Goal: Transaction & Acquisition: Purchase product/service

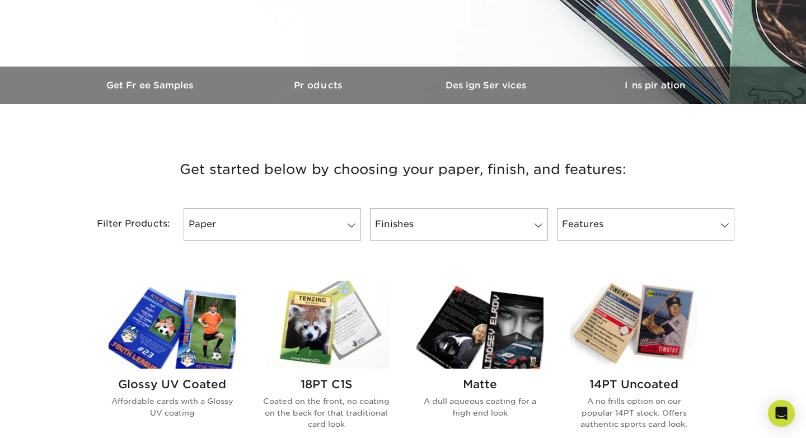
scroll to position [343, 0]
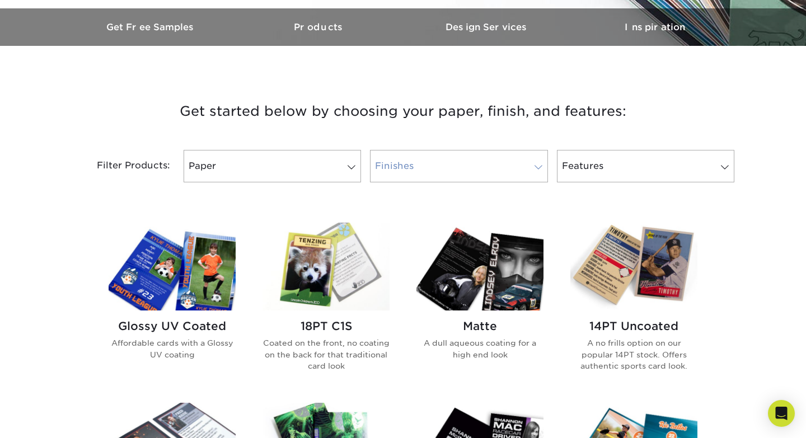
click at [458, 158] on link "Finishes" at bounding box center [458, 166] width 177 height 32
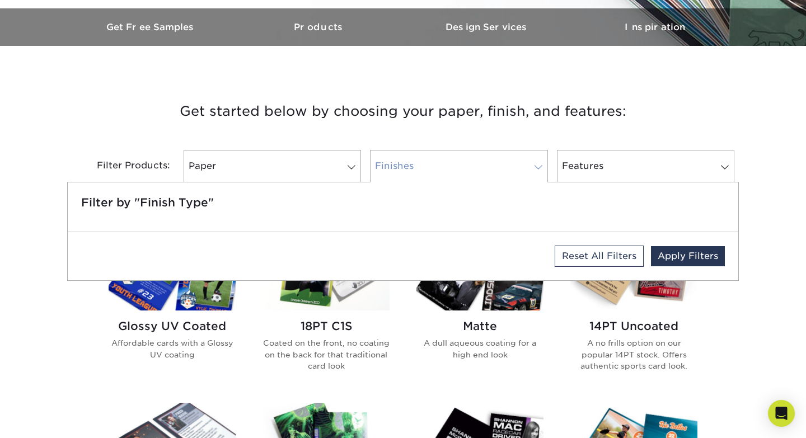
click at [457, 164] on link "Finishes" at bounding box center [458, 166] width 177 height 32
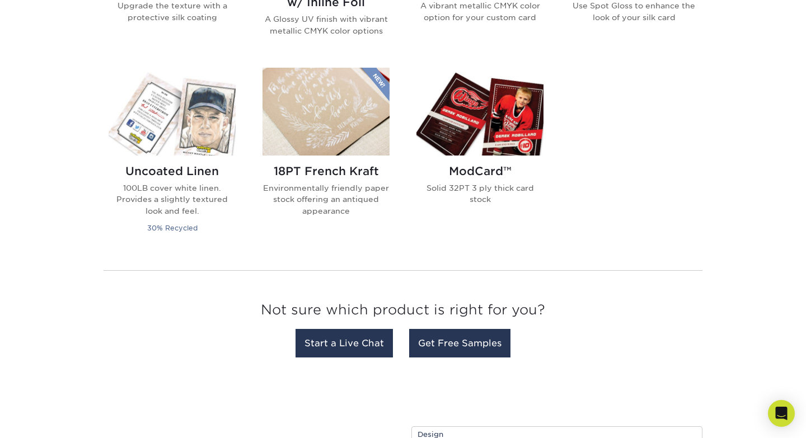
scroll to position [862, 0]
click at [194, 116] on img at bounding box center [172, 111] width 127 height 88
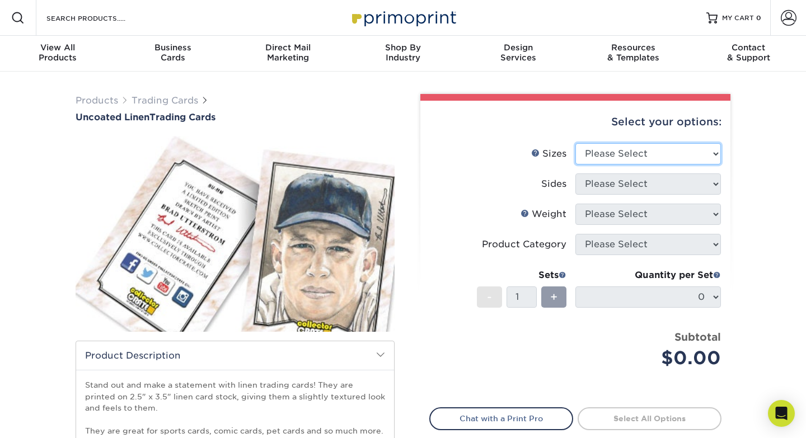
click at [615, 156] on select "Please Select 2.5" x 3.5"" at bounding box center [649, 153] width 146 height 21
select select "2.50x3.50"
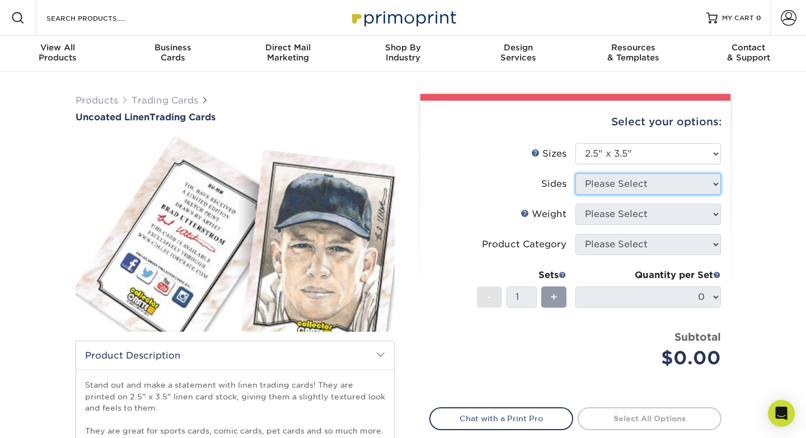
click at [611, 187] on select "Please Select" at bounding box center [649, 184] width 146 height 21
select select "13abbda7-1d64-4f25-8bb2-c179b224825d"
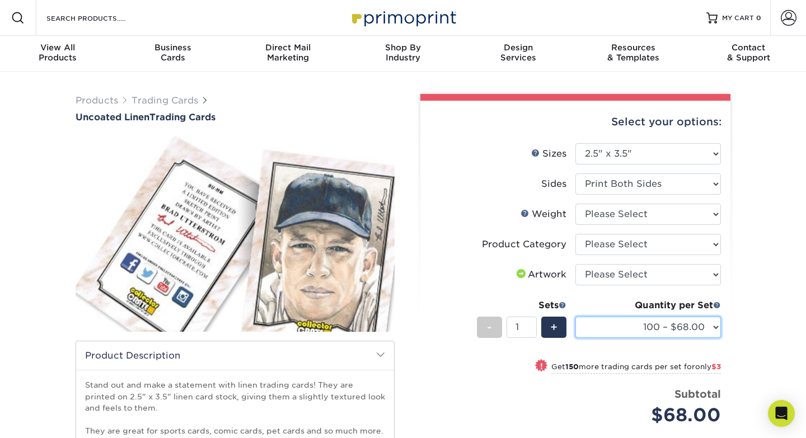
click at [630, 331] on select "100 – $68.00 250 – $71.00 500 – $78.00 1000 – $74.00 2500 – $118.00 5000 – $195…" at bounding box center [649, 327] width 146 height 21
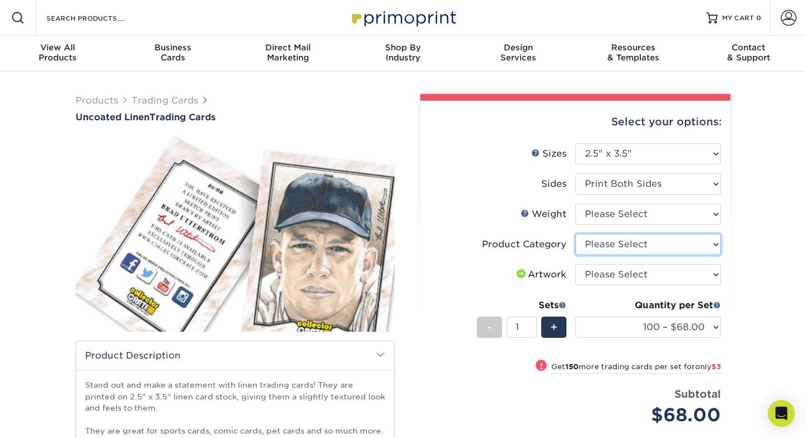
click at [637, 242] on select "Please Select Trading Cards" at bounding box center [649, 244] width 146 height 21
select select "c2f9bce9-36c2-409d-b101-c29d9d031e18"
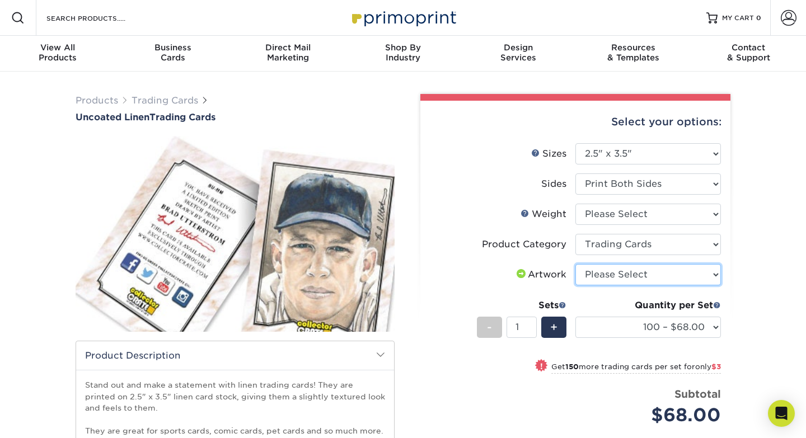
click at [631, 275] on select "Please Select I will upload files I need a design - $100" at bounding box center [649, 274] width 146 height 21
click at [636, 273] on select "Please Select I will upload files I need a design - $100" at bounding box center [649, 274] width 146 height 21
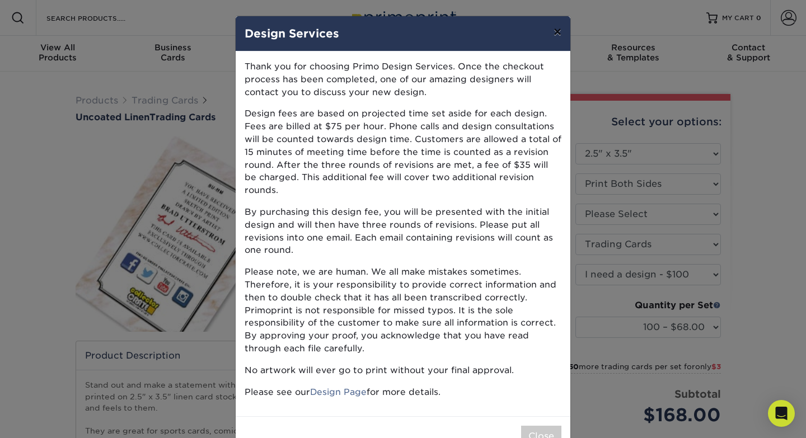
click at [557, 36] on button "×" at bounding box center [558, 31] width 26 height 31
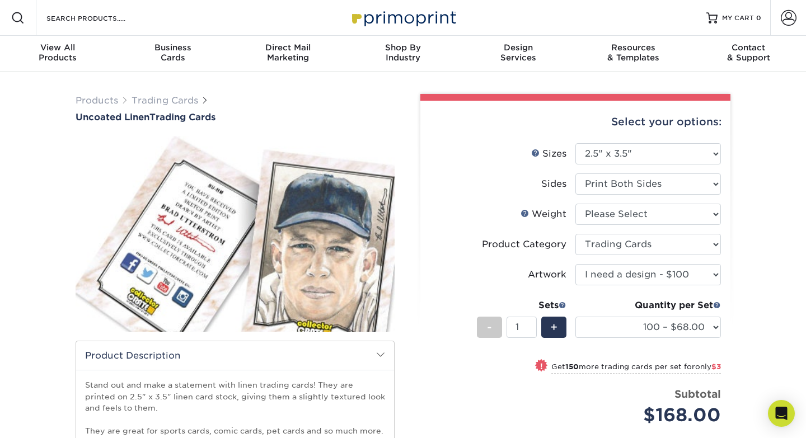
click at [663, 338] on div "Quantity per Set 100 – $68.00 250 – $71.00 500 – $78.00 1000 – $74.00 2500 – $1…" at bounding box center [649, 325] width 146 height 52
click at [663, 328] on select "100 – $68.00 250 – $71.00 500 – $78.00 1000 – $74.00 2500 – $118.00 5000 – $195…" at bounding box center [649, 327] width 146 height 21
click at [649, 274] on select "Please Select I will upload files I need a design - $100" at bounding box center [649, 274] width 146 height 21
click at [640, 274] on select "Please Select I will upload files I need a design - $100" at bounding box center [649, 274] width 146 height 21
click at [635, 277] on select "Please Select I will upload files I need a design - $100" at bounding box center [649, 274] width 146 height 21
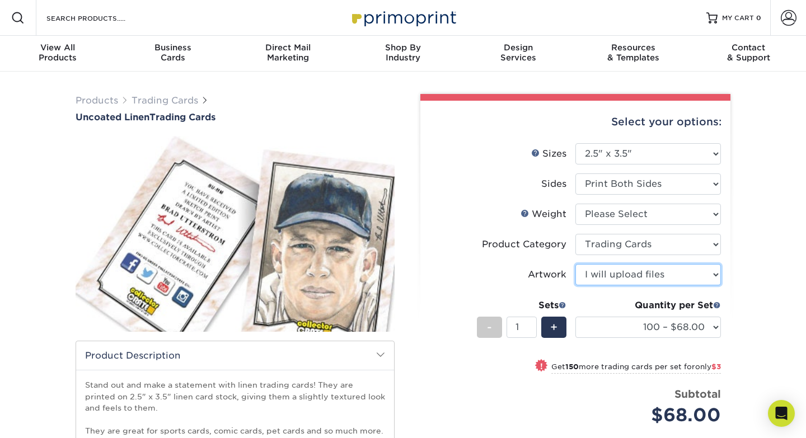
select select "design"
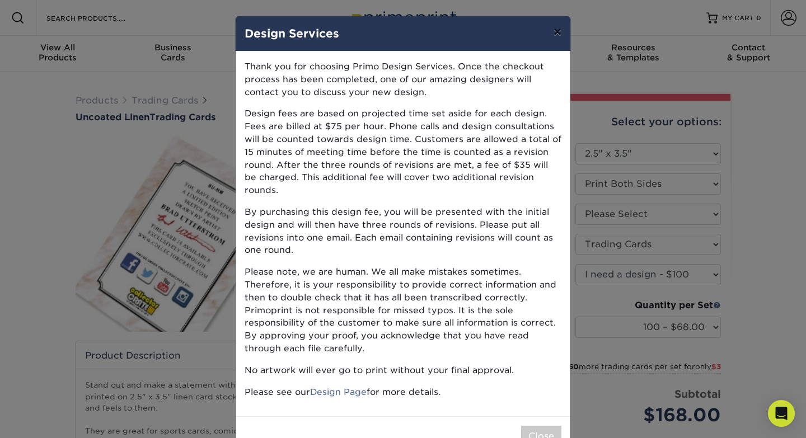
click at [552, 34] on button "×" at bounding box center [558, 31] width 26 height 31
